Goal: Transaction & Acquisition: Purchase product/service

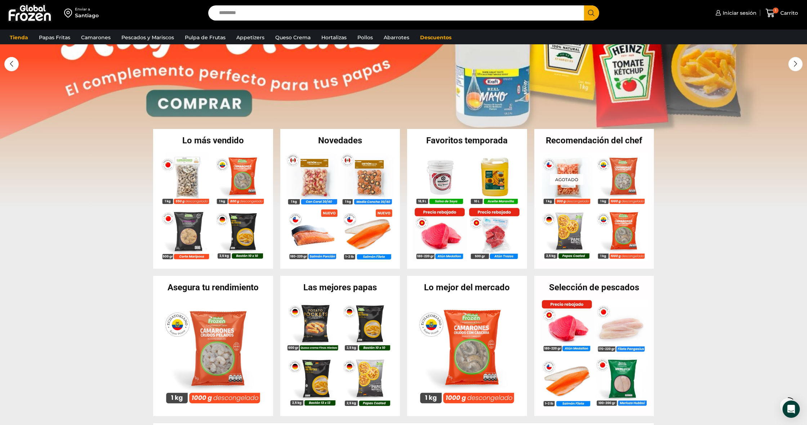
scroll to position [66, 0]
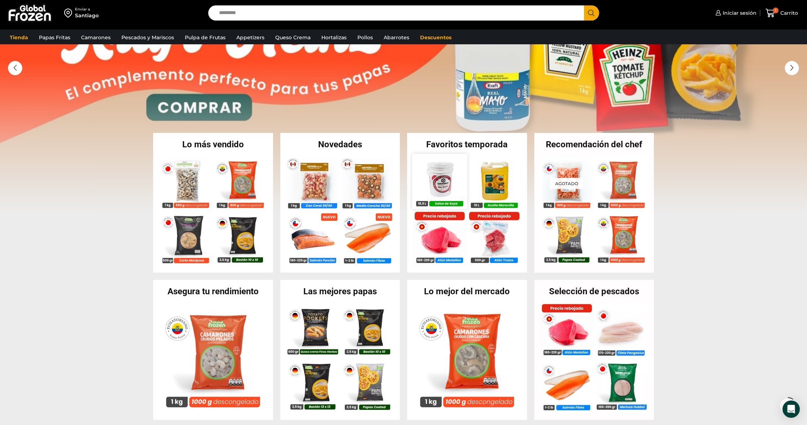
click at [444, 170] on img at bounding box center [439, 181] width 55 height 55
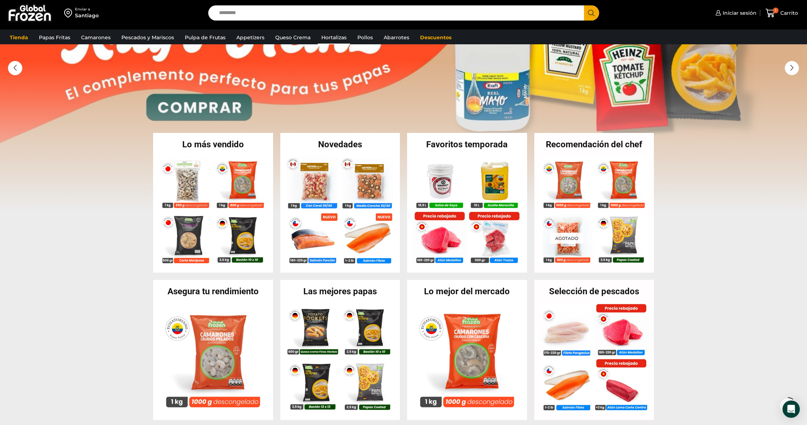
click at [329, 38] on link "Hortalizas" at bounding box center [334, 38] width 32 height 14
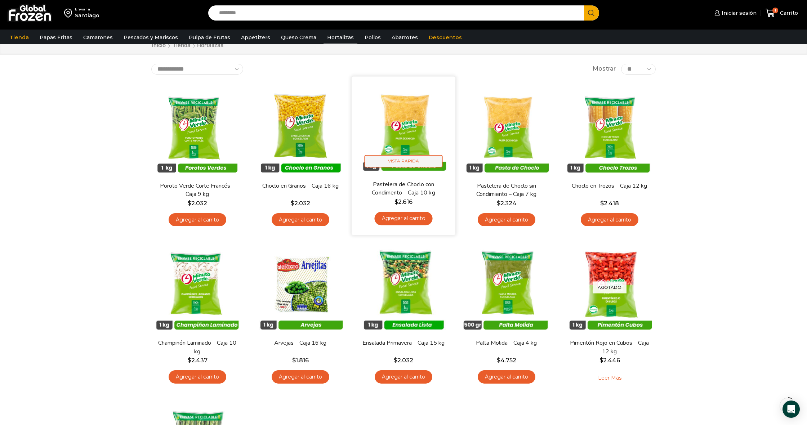
scroll to position [26, 0]
click at [410, 152] on img at bounding box center [403, 128] width 93 height 93
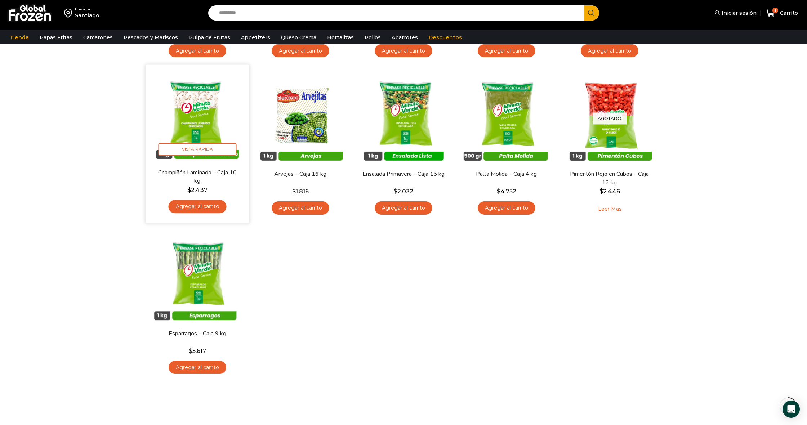
scroll to position [195, 0]
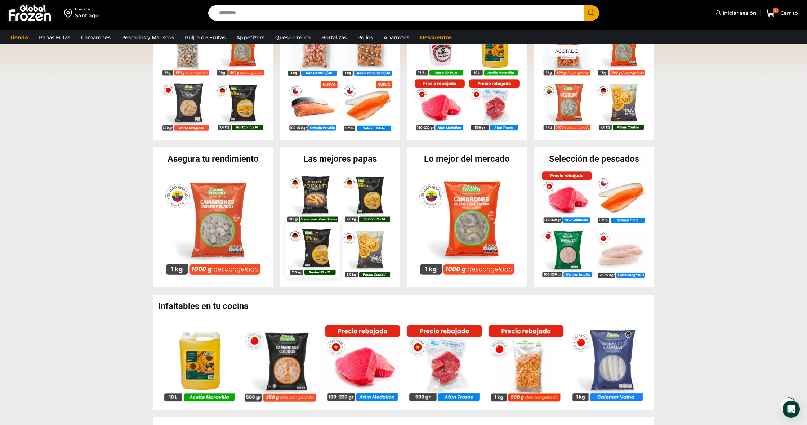
scroll to position [192, 0]
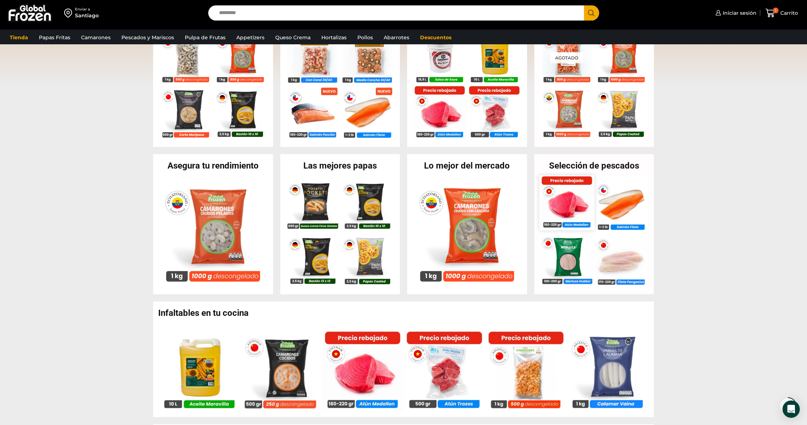
click at [569, 206] on img at bounding box center [566, 202] width 55 height 55
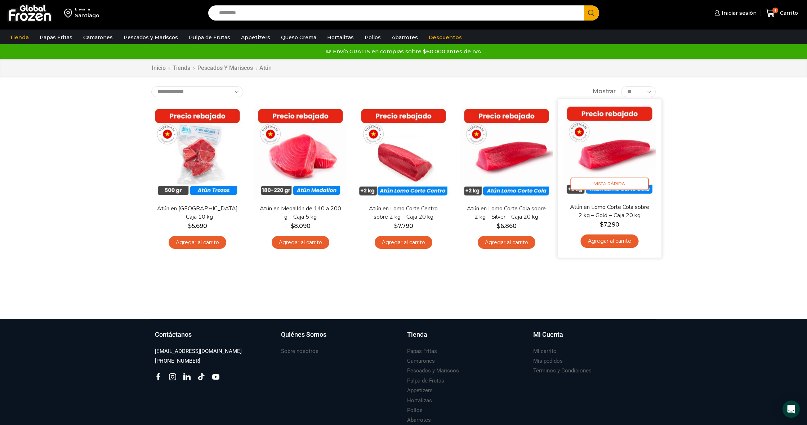
click at [623, 156] on img at bounding box center [609, 150] width 93 height 93
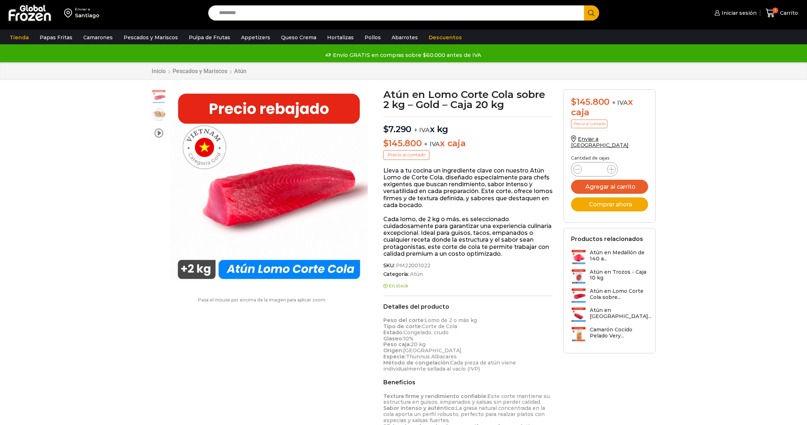
scroll to position [0, 0]
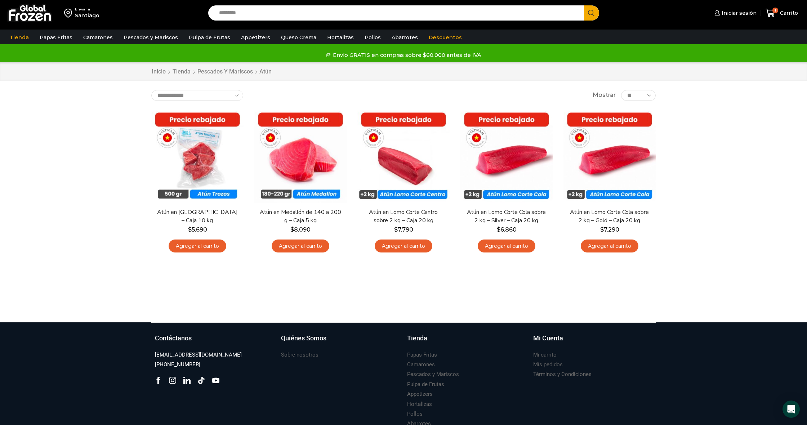
scroll to position [0, 0]
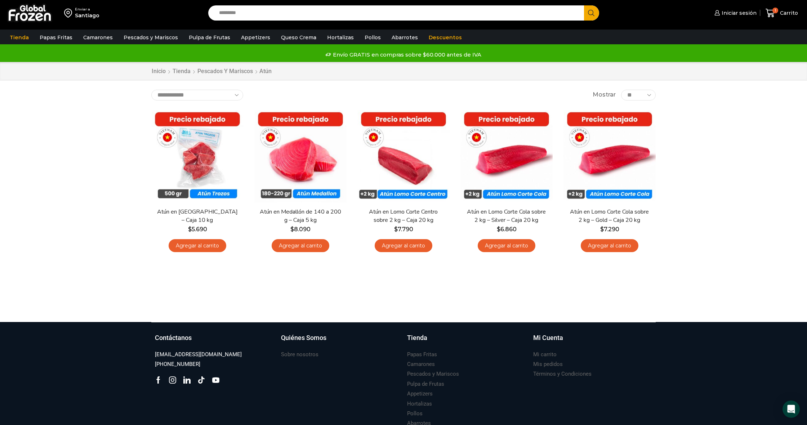
click at [22, 15] on img at bounding box center [29, 13] width 45 height 19
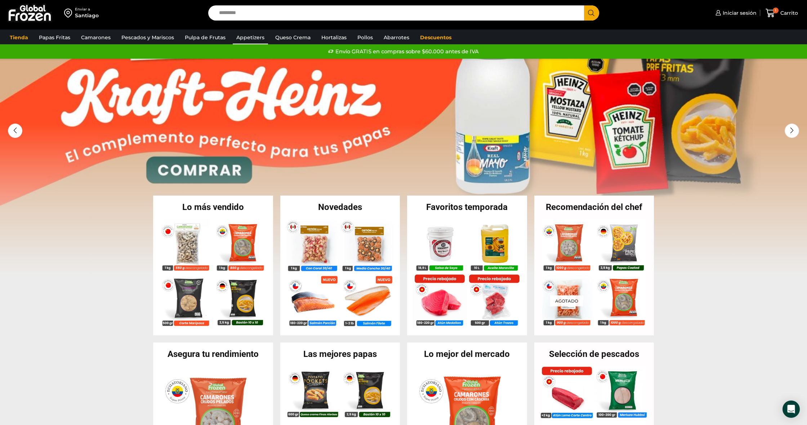
click at [245, 34] on link "Appetizers" at bounding box center [250, 38] width 35 height 14
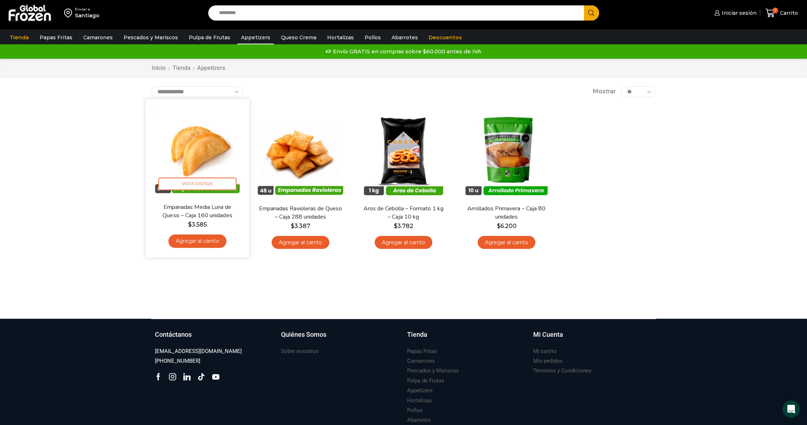
click at [205, 157] on img at bounding box center [197, 150] width 93 height 93
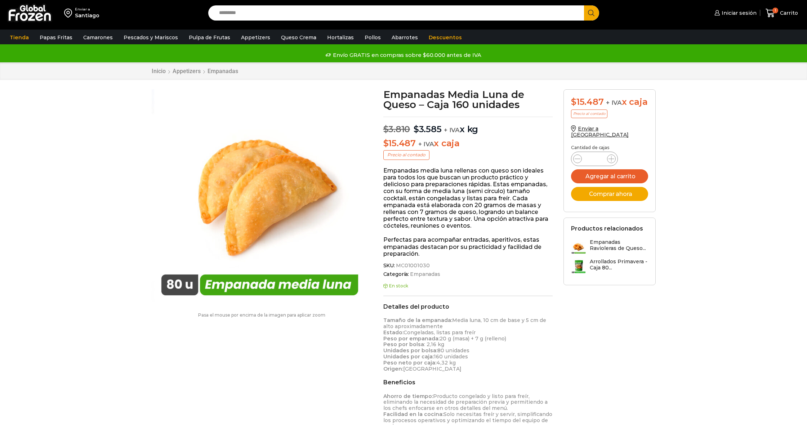
scroll to position [0, 0]
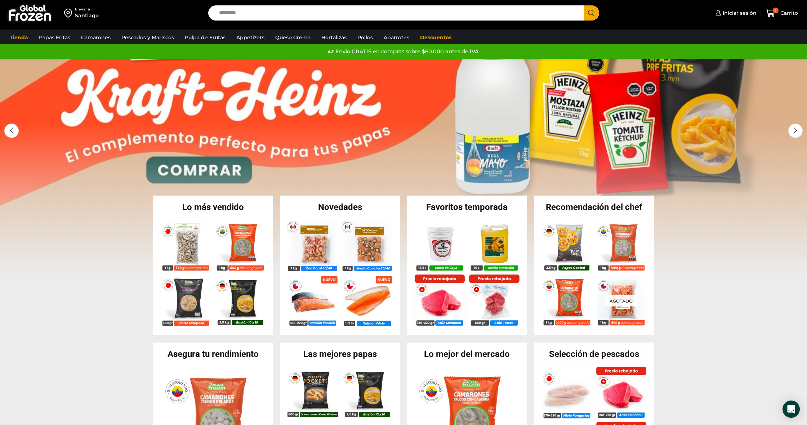
click at [257, 139] on link "1 / 2" at bounding box center [403, 167] width 807 height 216
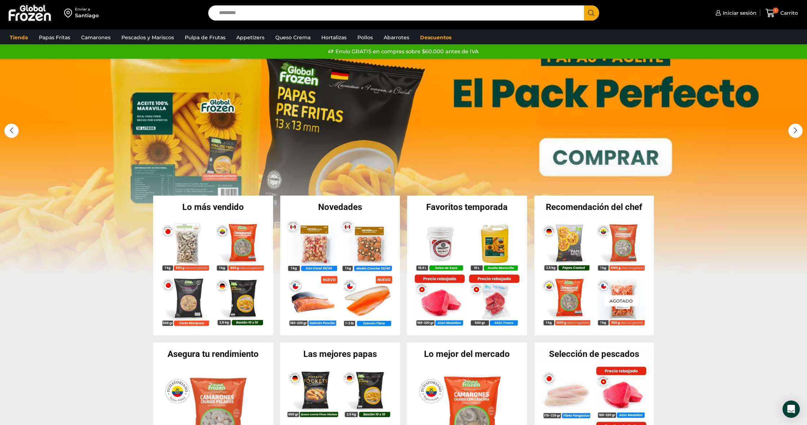
scroll to position [2, 0]
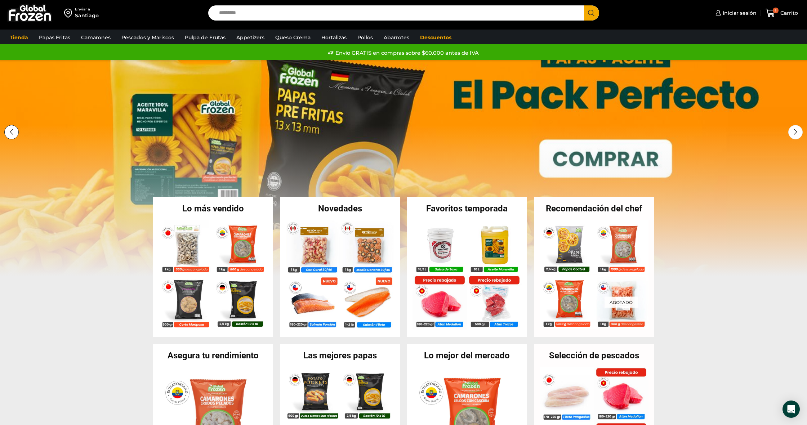
click at [9, 131] on div "Previous slide" at bounding box center [11, 132] width 14 height 14
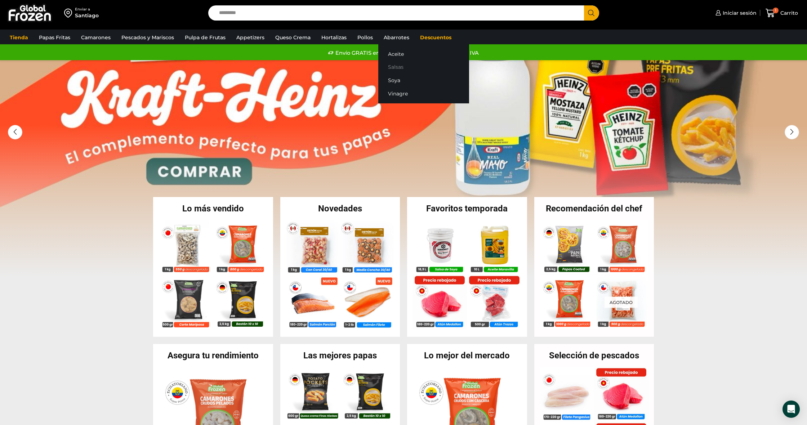
click at [396, 68] on link "Salsas" at bounding box center [423, 66] width 91 height 13
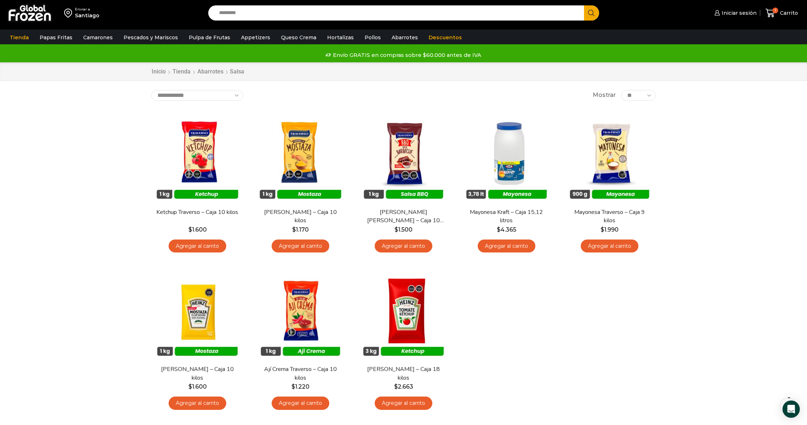
scroll to position [9, 0]
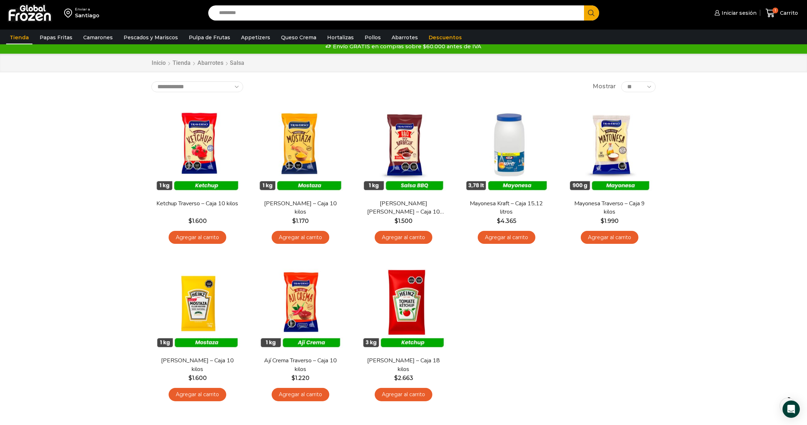
click at [10, 37] on link "Tienda" at bounding box center [19, 38] width 26 height 14
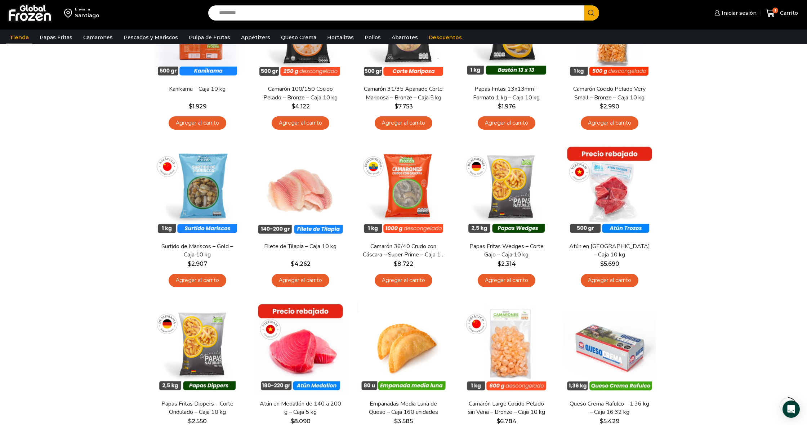
scroll to position [277, 0]
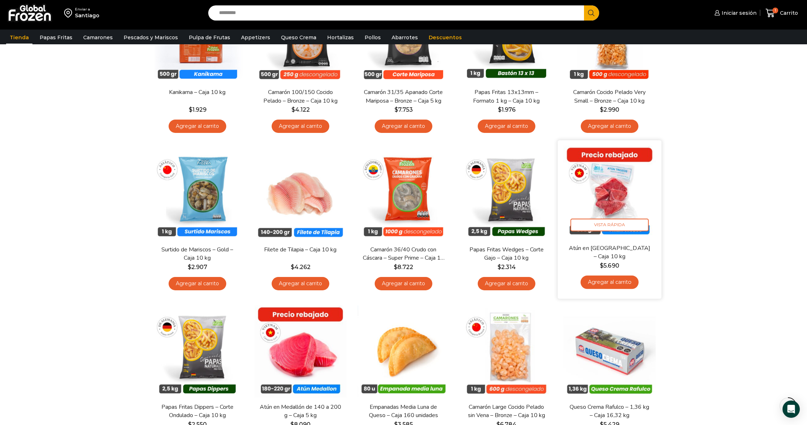
click at [620, 183] on img at bounding box center [609, 192] width 93 height 93
click at [618, 176] on img at bounding box center [609, 192] width 93 height 93
